Goal: Transaction & Acquisition: Purchase product/service

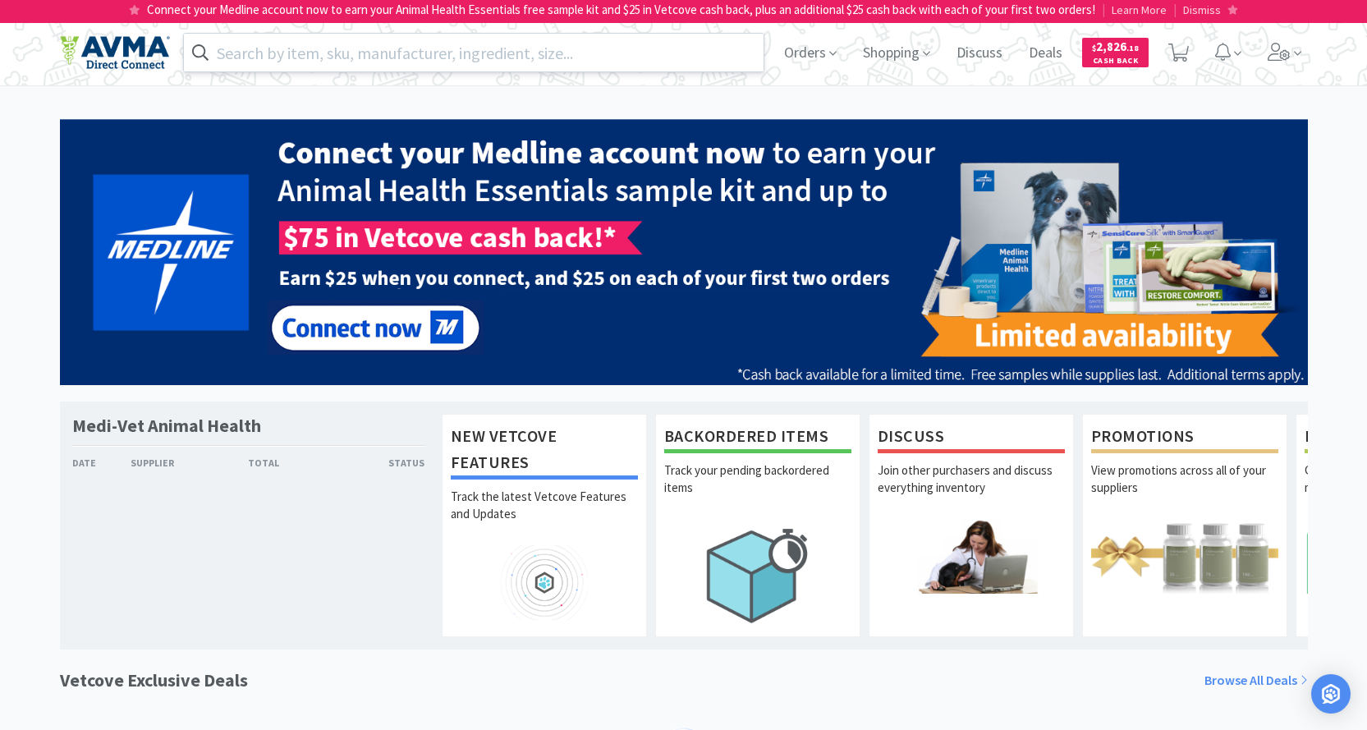
click at [429, 59] on input "text" at bounding box center [474, 53] width 580 height 38
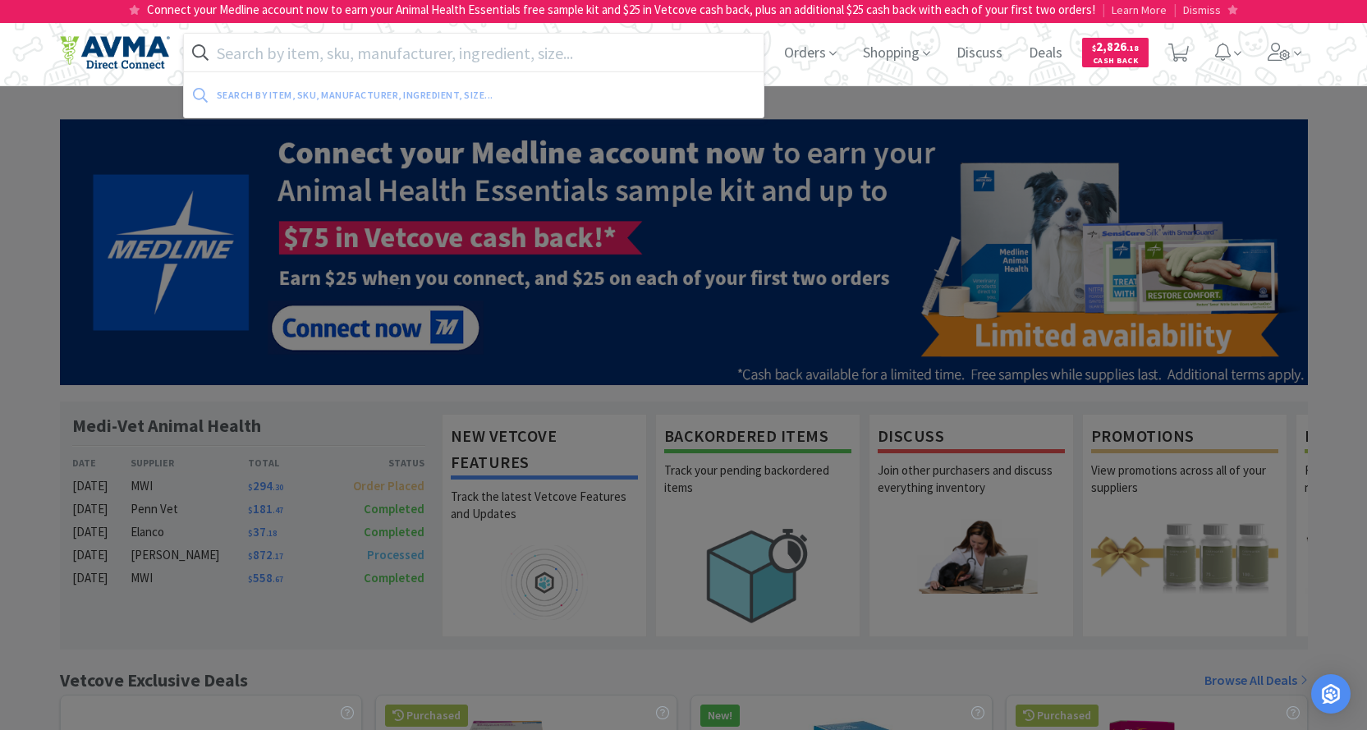
paste input "3004948"
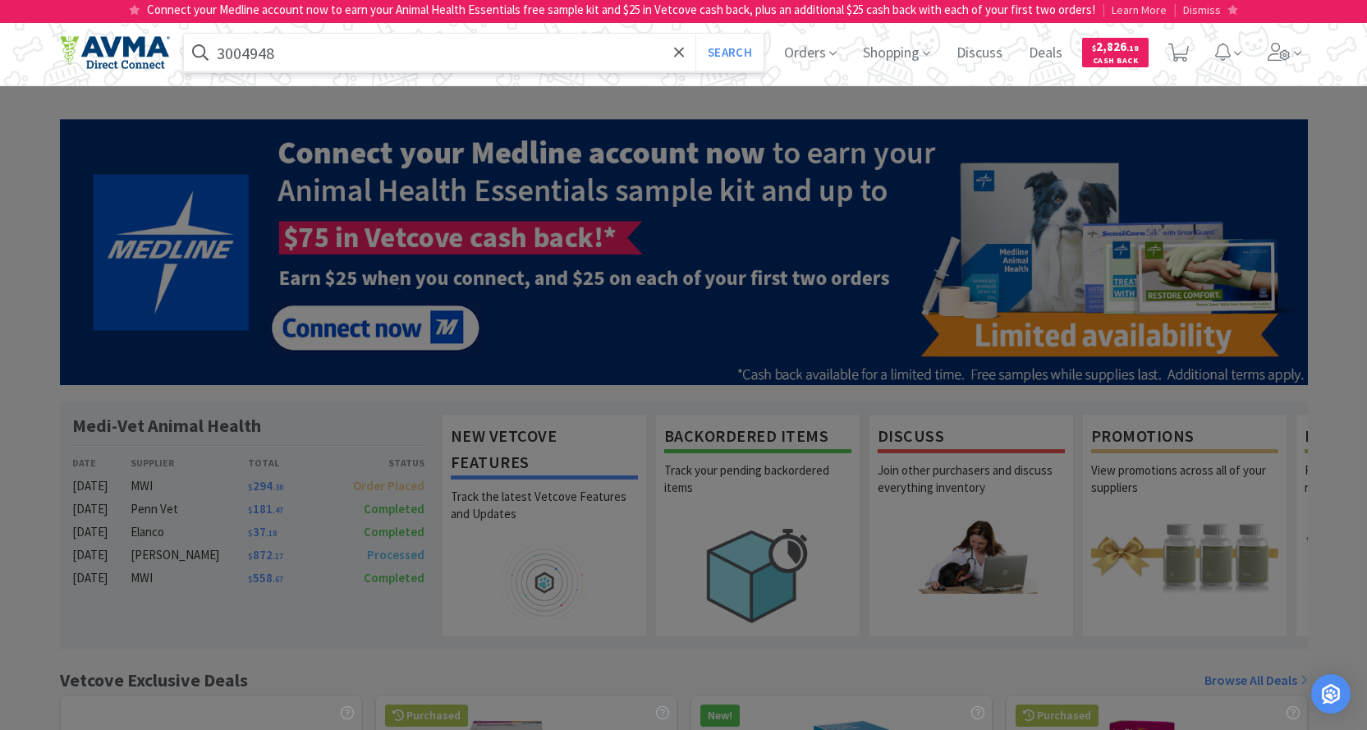
type input "3004948"
click at [695, 34] on button "Search" at bounding box center [729, 53] width 68 height 38
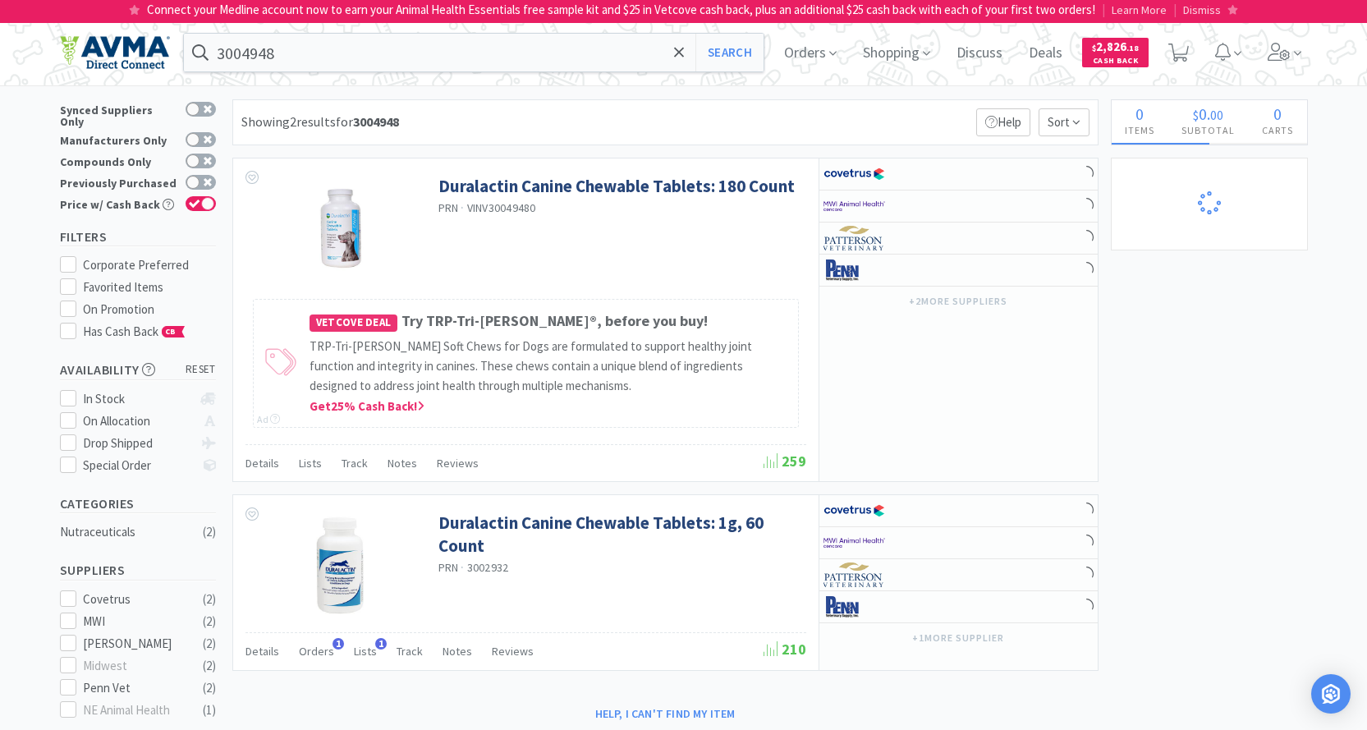
select select "1"
select select "2"
select select "1"
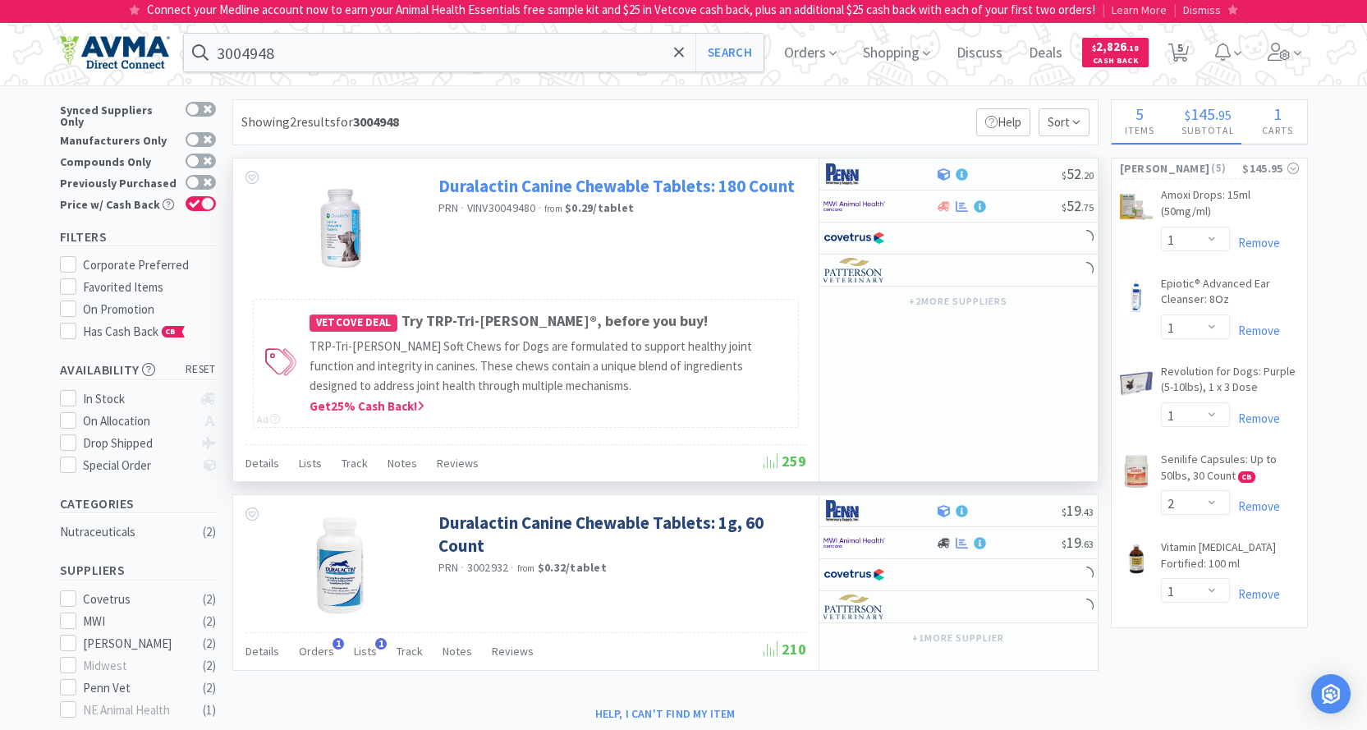
select select "5"
